Goal: Information Seeking & Learning: Find specific fact

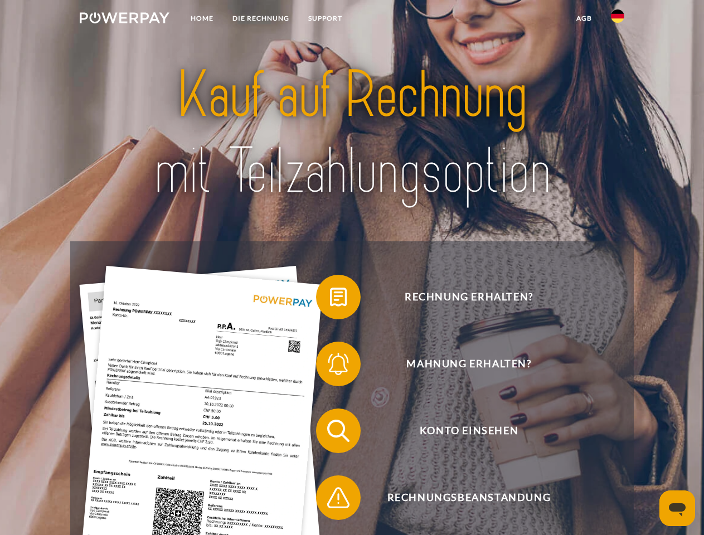
click at [124, 20] on img at bounding box center [125, 17] width 90 height 11
click at [618, 20] on img at bounding box center [617, 15] width 13 height 13
click at [584, 18] on link "agb" at bounding box center [584, 18] width 35 height 20
click at [330, 300] on span at bounding box center [322, 297] width 56 height 56
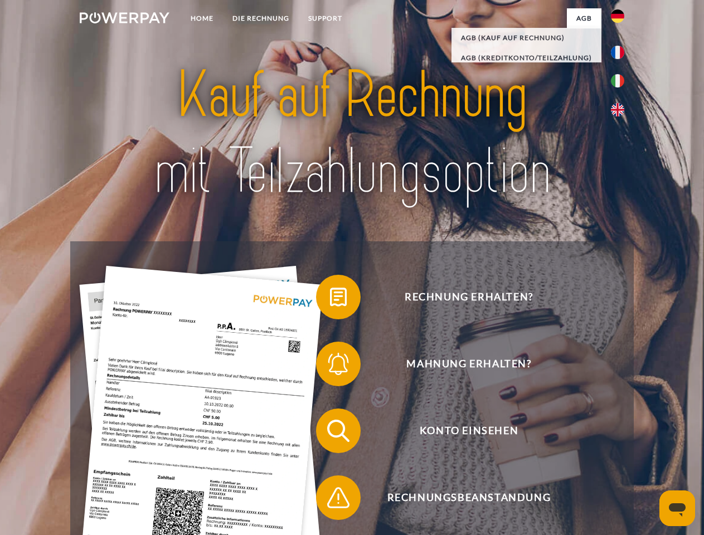
click at [330, 366] on span at bounding box center [322, 364] width 56 height 56
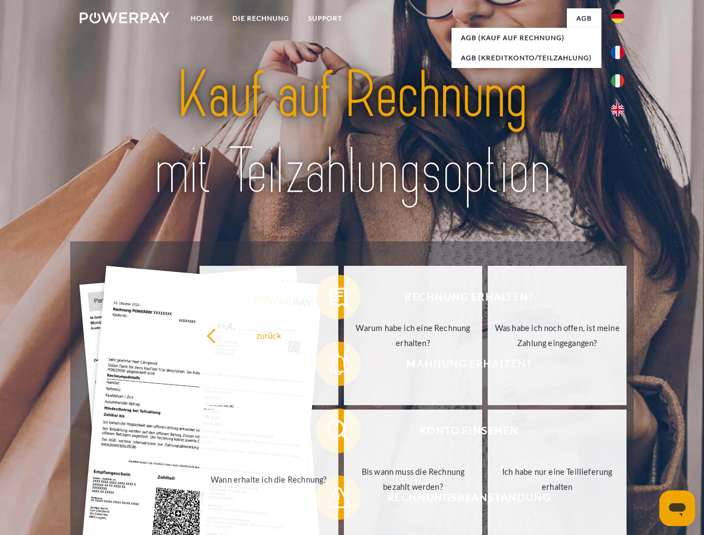
click at [344, 433] on link "Bis wann muss die Rechnung bezahlt werden?" at bounding box center [413, 479] width 139 height 139
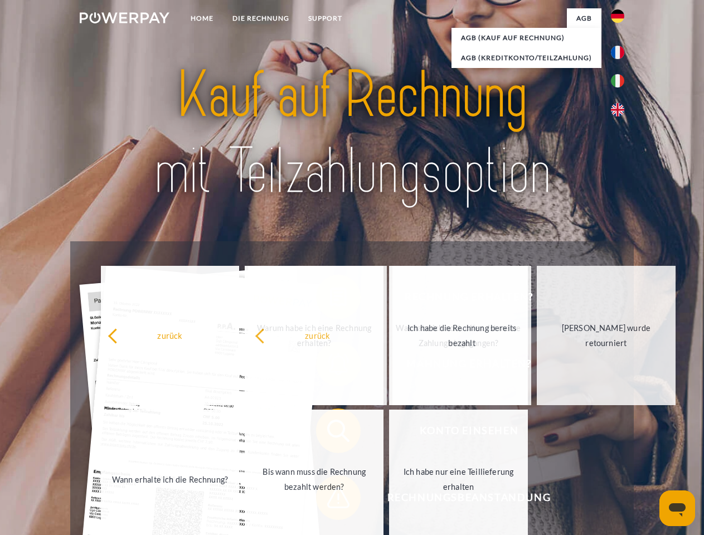
click at [330, 500] on span at bounding box center [322, 498] width 56 height 56
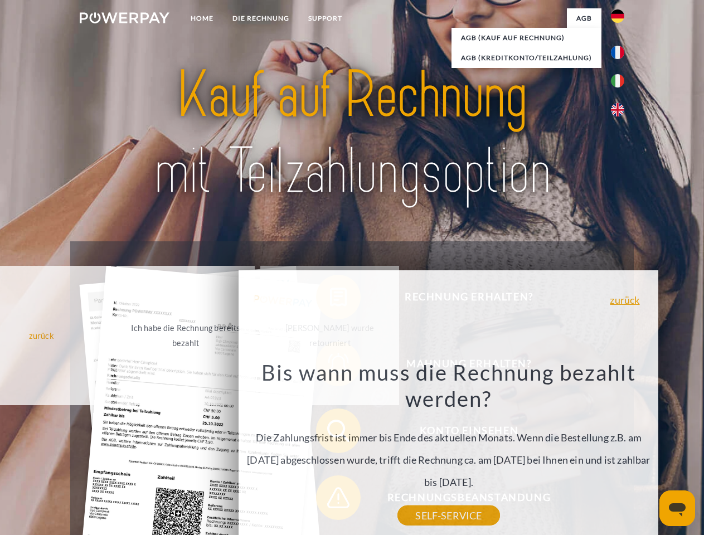
click at [678, 509] on icon "Messaging-Fenster öffnen" at bounding box center [677, 510] width 17 height 13
